Goal: Task Accomplishment & Management: Manage account settings

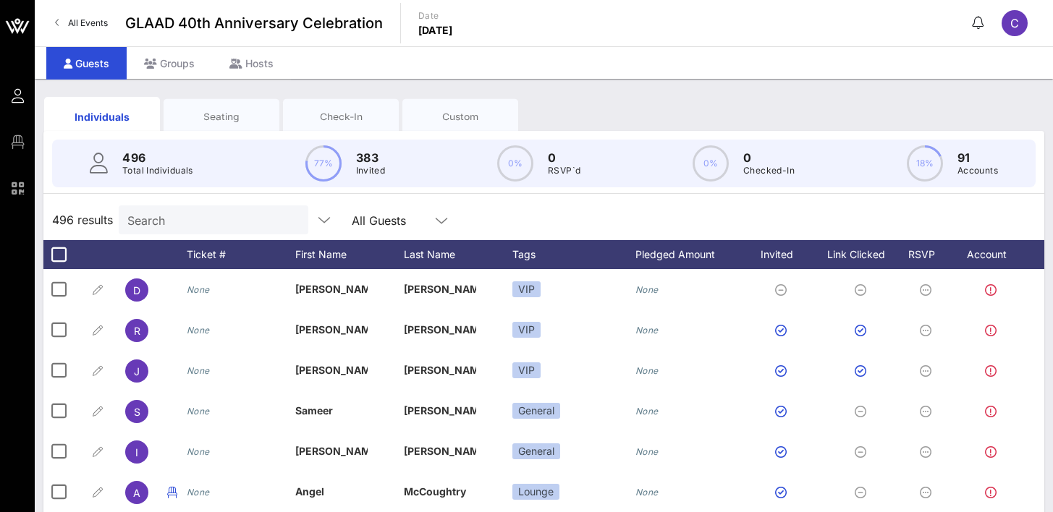
click at [348, 115] on div "Check-In" at bounding box center [341, 117] width 94 height 14
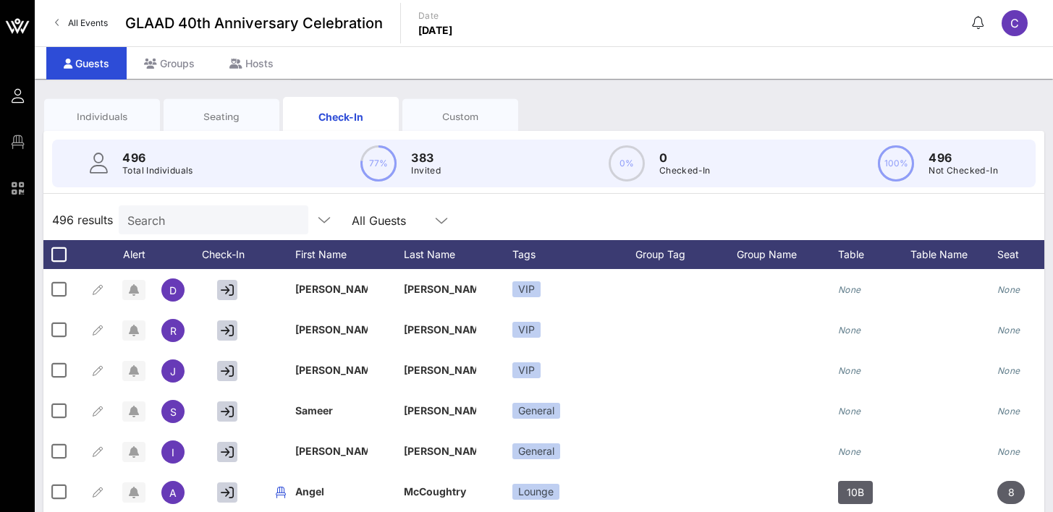
click at [434, 114] on div "Custom" at bounding box center [460, 117] width 94 height 14
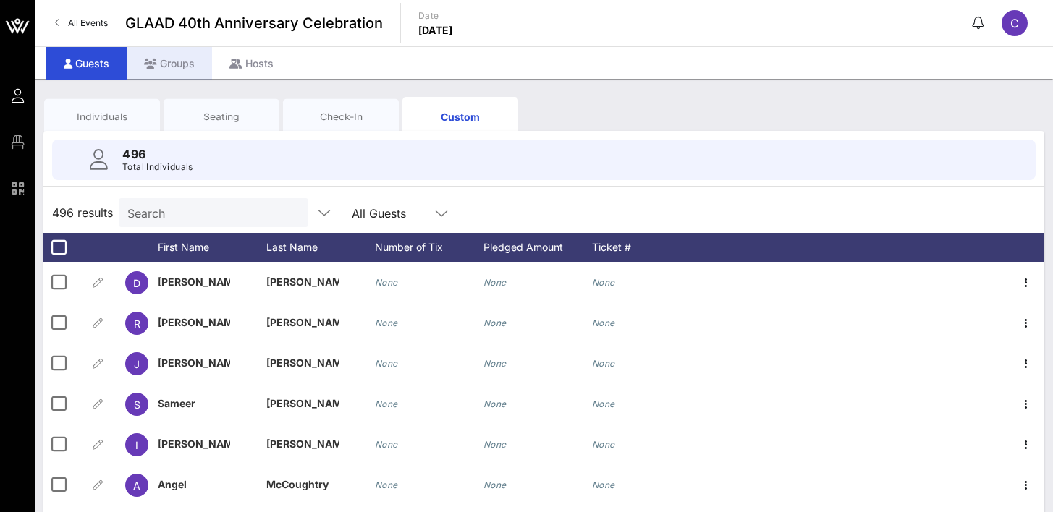
click at [179, 64] on div "Groups" at bounding box center [169, 63] width 85 height 33
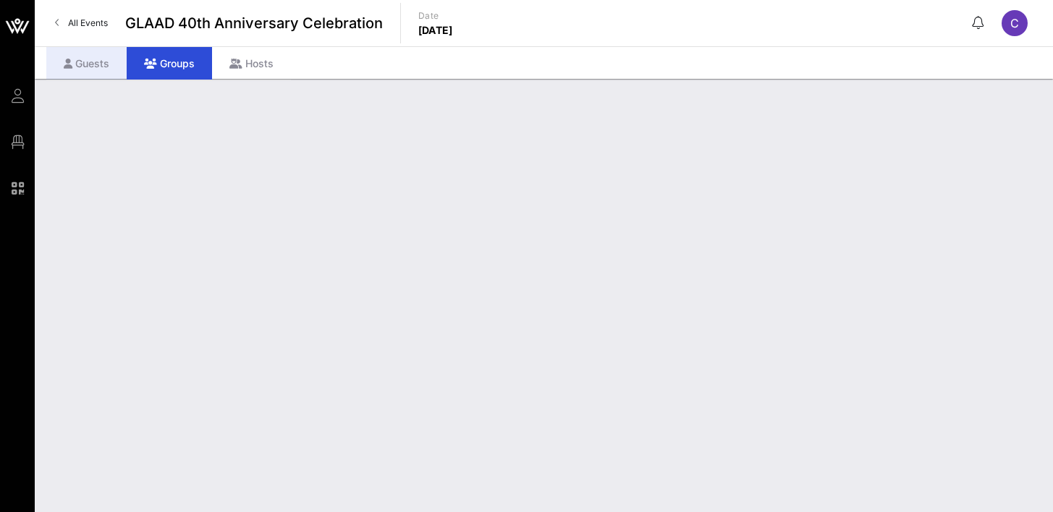
click at [98, 68] on div "Guests" at bounding box center [86, 63] width 80 height 33
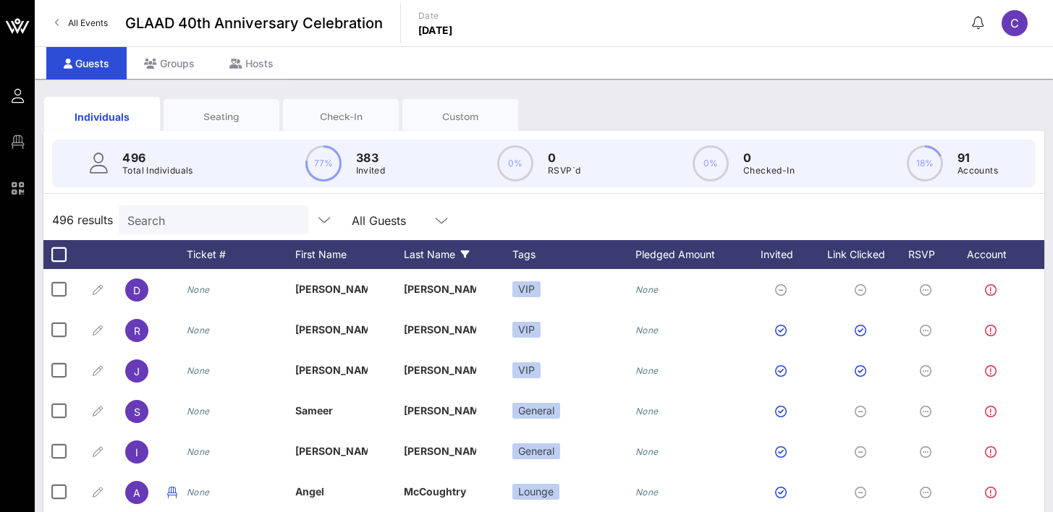
click at [421, 245] on div "Last Name" at bounding box center [458, 254] width 109 height 29
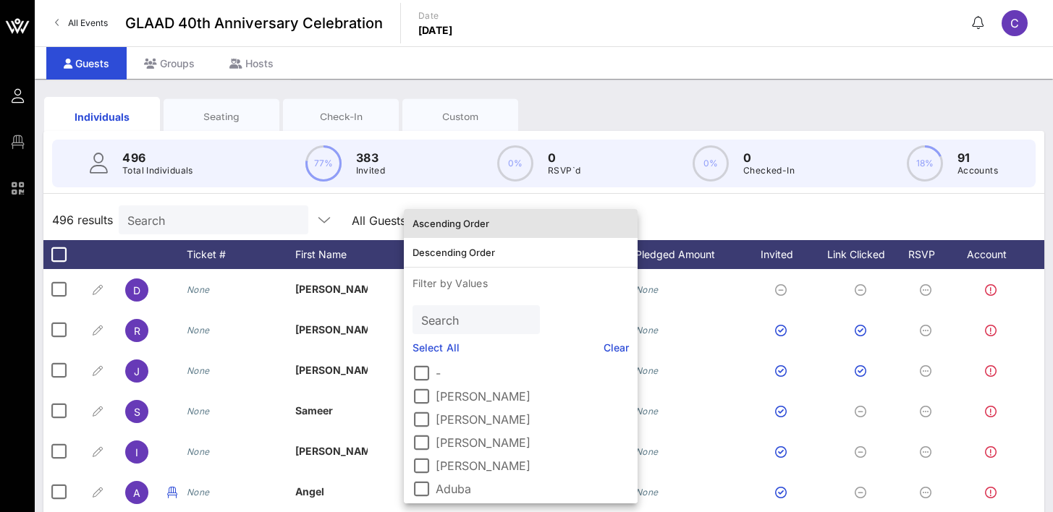
click at [447, 226] on div "Ascending Order" at bounding box center [521, 224] width 216 height 12
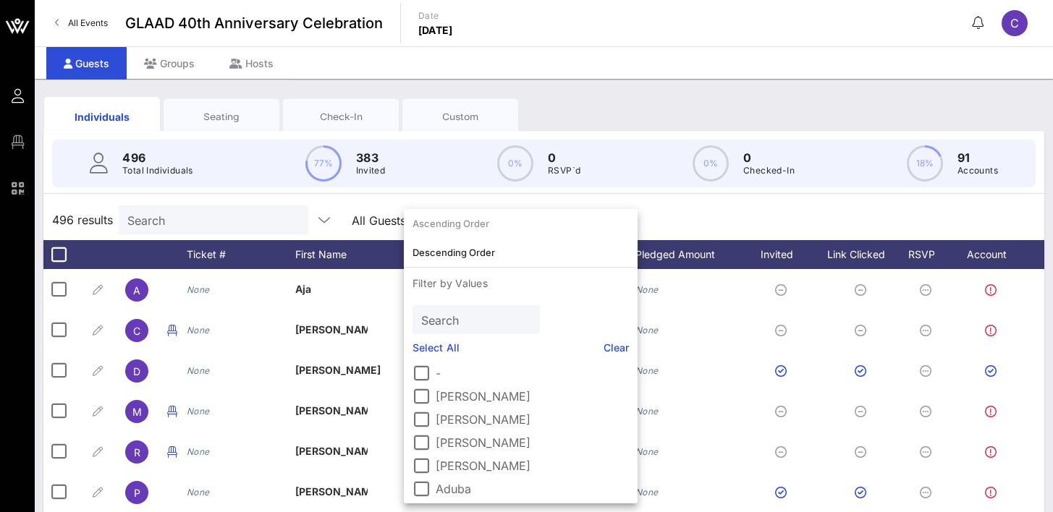
click at [635, 101] on div "Individuals Seating Check-In Custom" at bounding box center [543, 116] width 1001 height 46
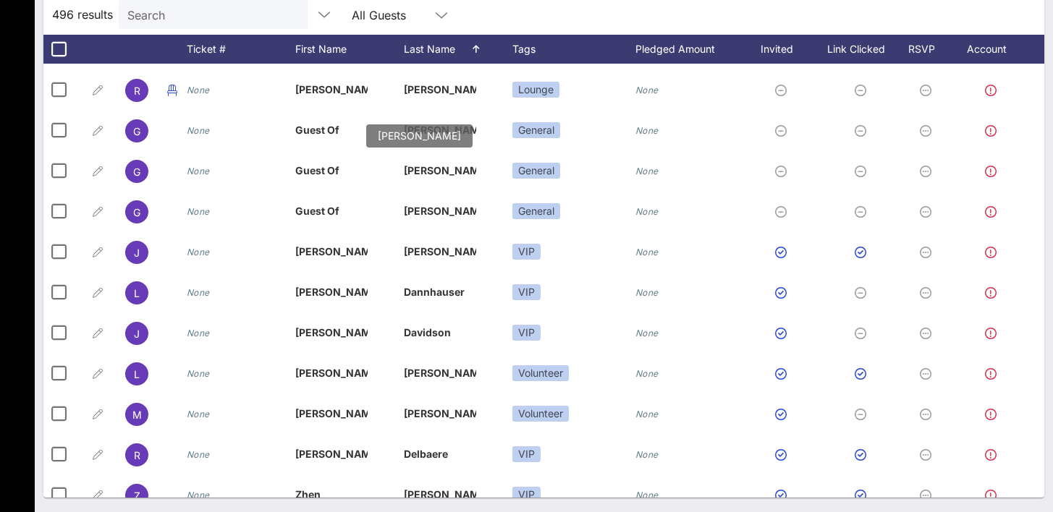
scroll to position [4990, 0]
